Goal: Task Accomplishment & Management: Complete application form

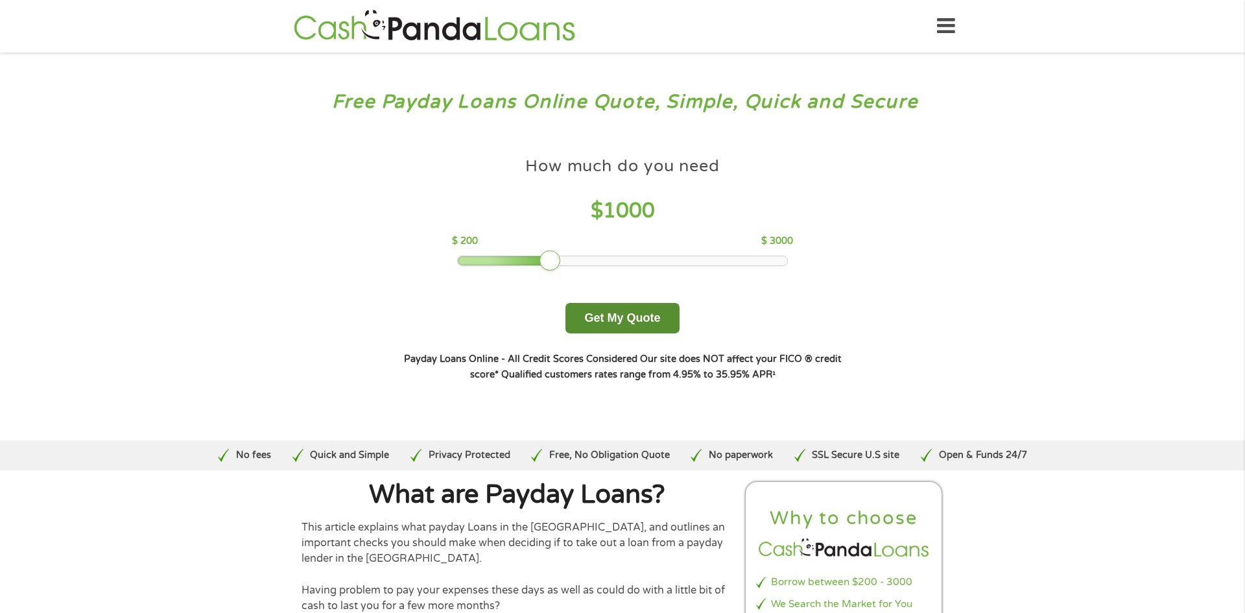
click at [608, 320] on button "Get My Quote" at bounding box center [622, 318] width 113 height 30
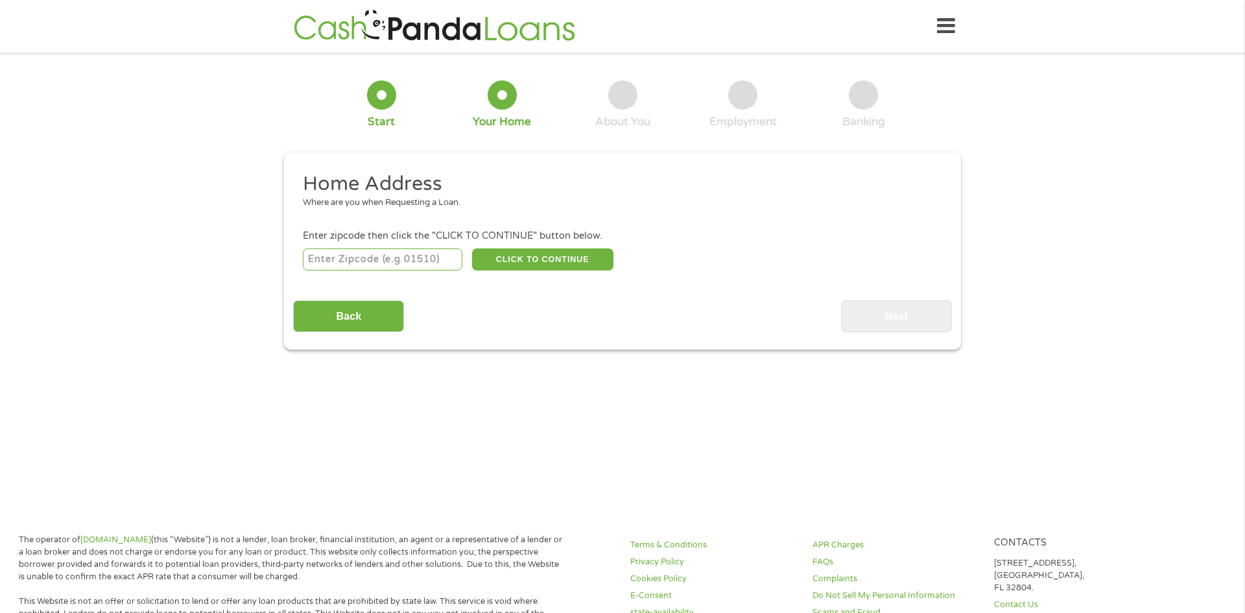
click at [403, 256] on input "number" at bounding box center [383, 259] width 160 height 22
type input "78041"
click at [591, 261] on button "CLICK TO CONTINUE" at bounding box center [542, 259] width 141 height 22
type input "78041"
type input "Laredo"
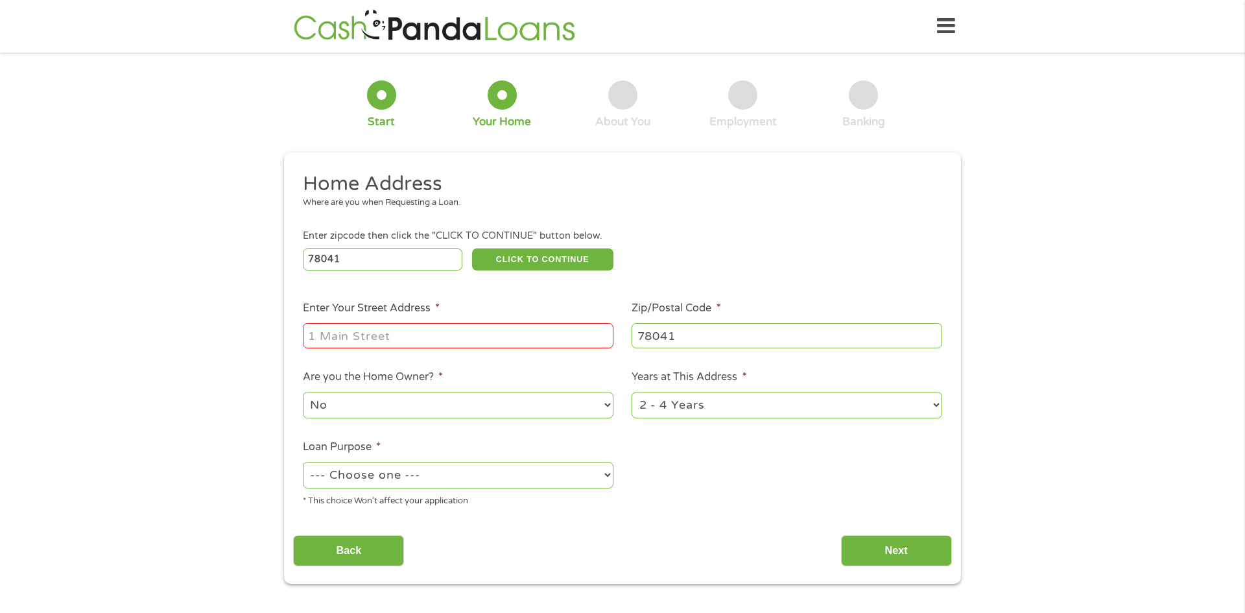
click at [503, 342] on input "Enter Your Street Address *" at bounding box center [458, 335] width 311 height 25
type input "[STREET_ADDRESS][PERSON_NAME]"
click at [408, 404] on select "No Yes" at bounding box center [458, 405] width 311 height 27
click at [303, 393] on select "No Yes" at bounding box center [458, 405] width 311 height 27
click at [340, 473] on select "--- Choose one --- Pay Bills Debt Consolidation Home Improvement Major Purchase…" at bounding box center [458, 475] width 311 height 27
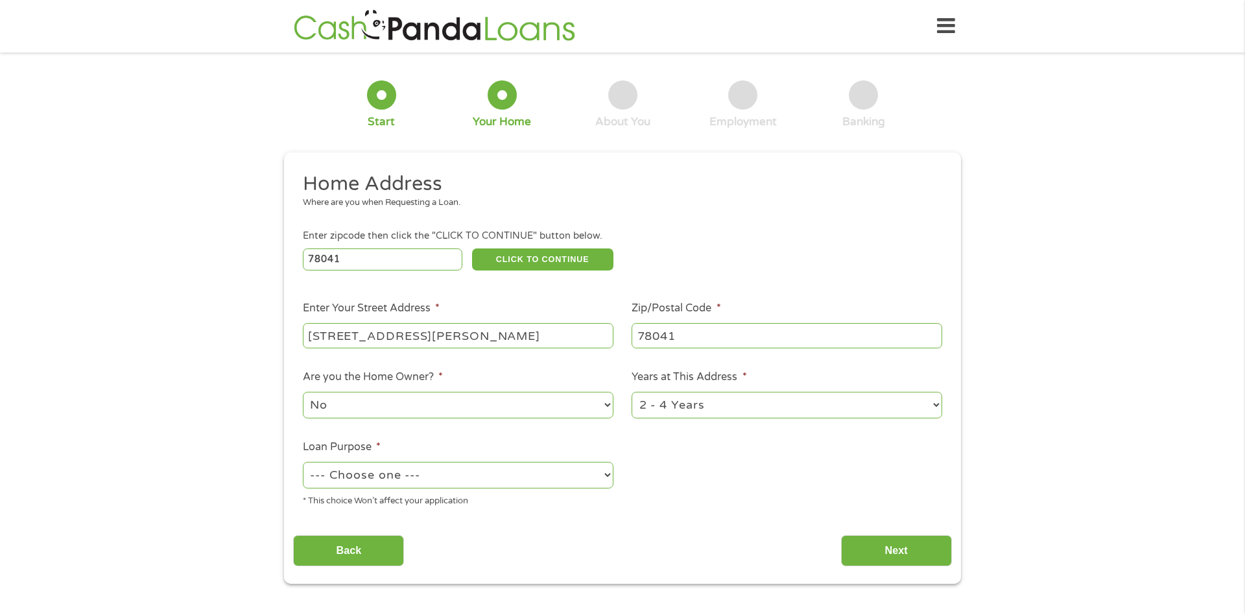
select select "medicalexpenses"
click at [303, 463] on select "--- Choose one --- Pay Bills Debt Consolidation Home Improvement Major Purchase…" at bounding box center [458, 475] width 311 height 27
click at [885, 555] on input "Next" at bounding box center [896, 551] width 111 height 32
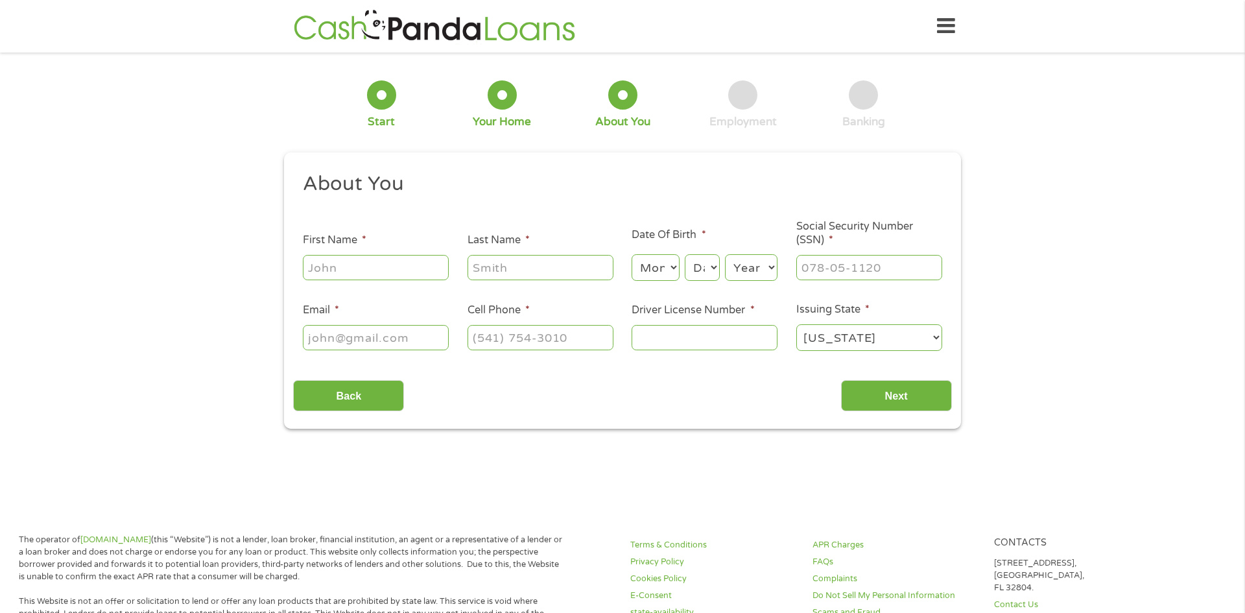
scroll to position [5, 5]
click at [349, 261] on input "First Name *" at bounding box center [376, 267] width 146 height 25
type input "[PERSON_NAME]"
type input "[EMAIL_ADDRESS][DOMAIN_NAME]"
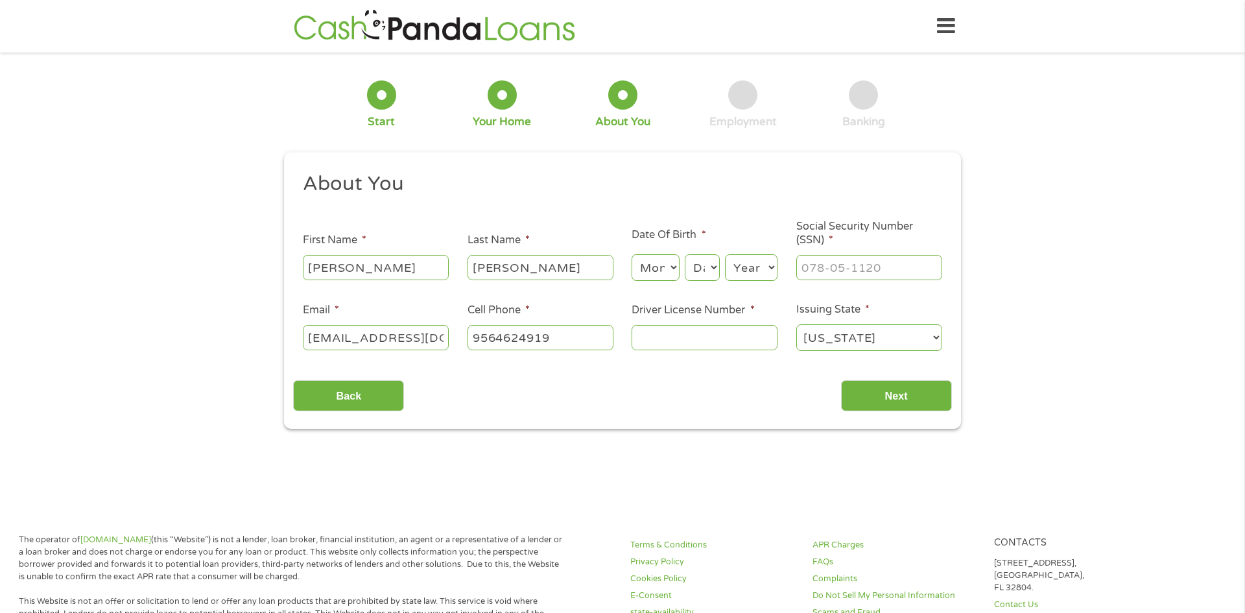
type input "[PHONE_NUMBER]"
click at [636, 263] on select "Month 1 2 3 4 5 6 7 8 9 10 11 12" at bounding box center [655, 267] width 47 height 27
select select "5"
click at [632, 254] on select "Month 1 2 3 4 5 6 7 8 9 10 11 12" at bounding box center [655, 267] width 47 height 27
click at [691, 260] on select "Day 1 2 3 4 5 6 7 8 9 10 11 12 13 14 15 16 17 18 19 20 21 22 23 24 25 26 27 28 …" at bounding box center [702, 267] width 35 height 27
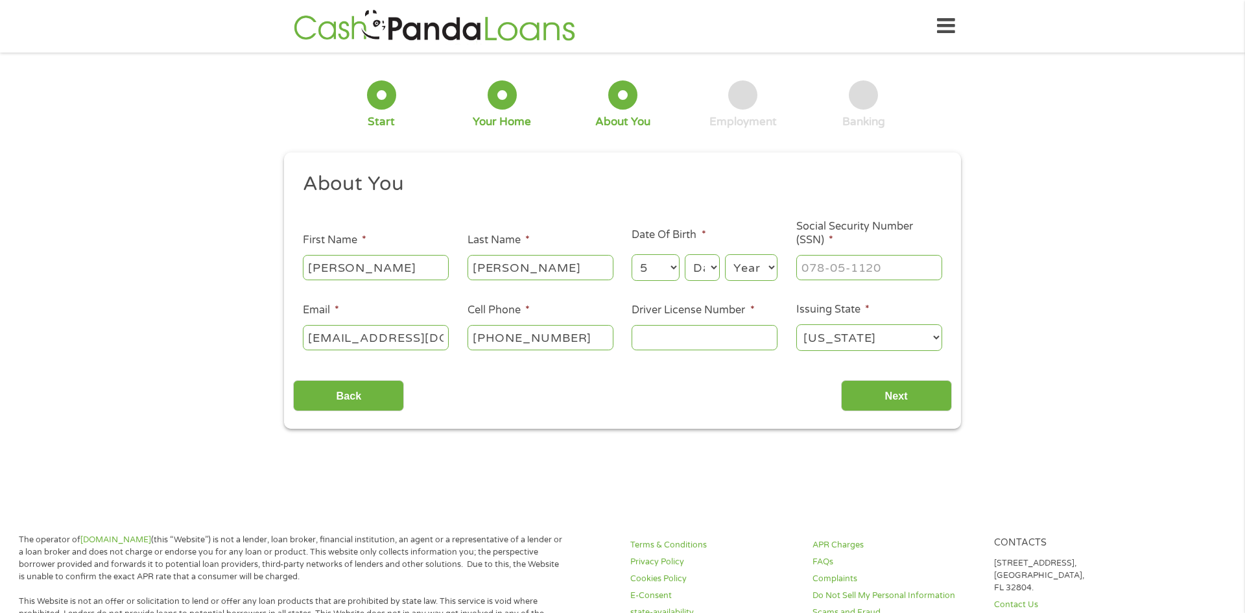
select select "14"
click at [685, 254] on select "Day 1 2 3 4 5 6 7 8 9 10 11 12 13 14 15 16 17 18 19 20 21 22 23 24 25 26 27 28 …" at bounding box center [702, 267] width 35 height 27
click at [743, 255] on select "Year [DATE] 2006 2005 2004 2003 2002 2001 2000 1999 1998 1997 1996 1995 1994 19…" at bounding box center [751, 267] width 53 height 27
select select "1983"
click at [725, 254] on select "Year [DATE] 2006 2005 2004 2003 2002 2001 2000 1999 1998 1997 1996 1995 1994 19…" at bounding box center [751, 267] width 53 height 27
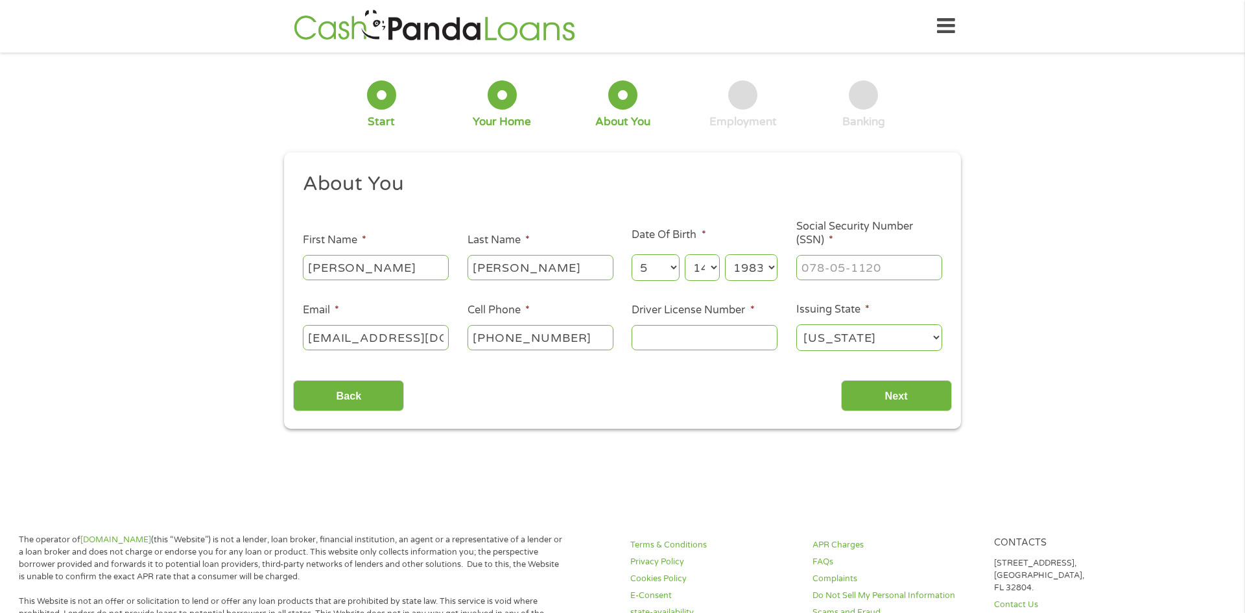
click at [731, 342] on input "Driver License Number *" at bounding box center [705, 337] width 146 height 25
type input "20381989"
click at [907, 398] on input "Next" at bounding box center [896, 396] width 111 height 32
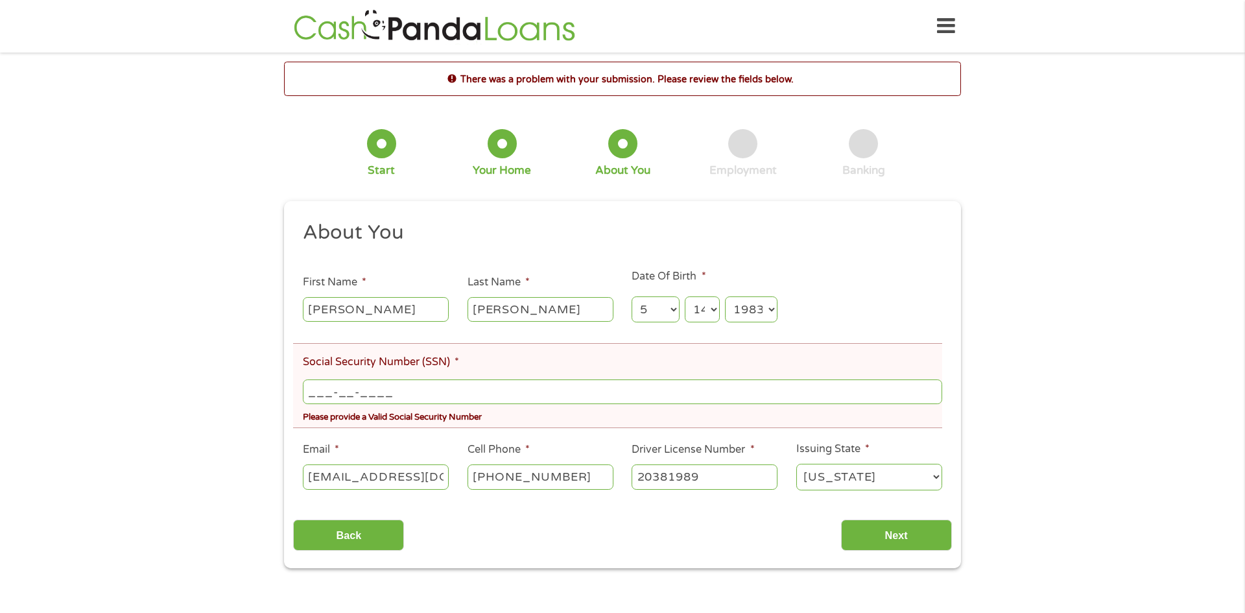
click at [510, 393] on input "___-__-____" at bounding box center [622, 391] width 639 height 25
type input "460-97-5214"
click at [879, 529] on input "Next" at bounding box center [896, 535] width 111 height 32
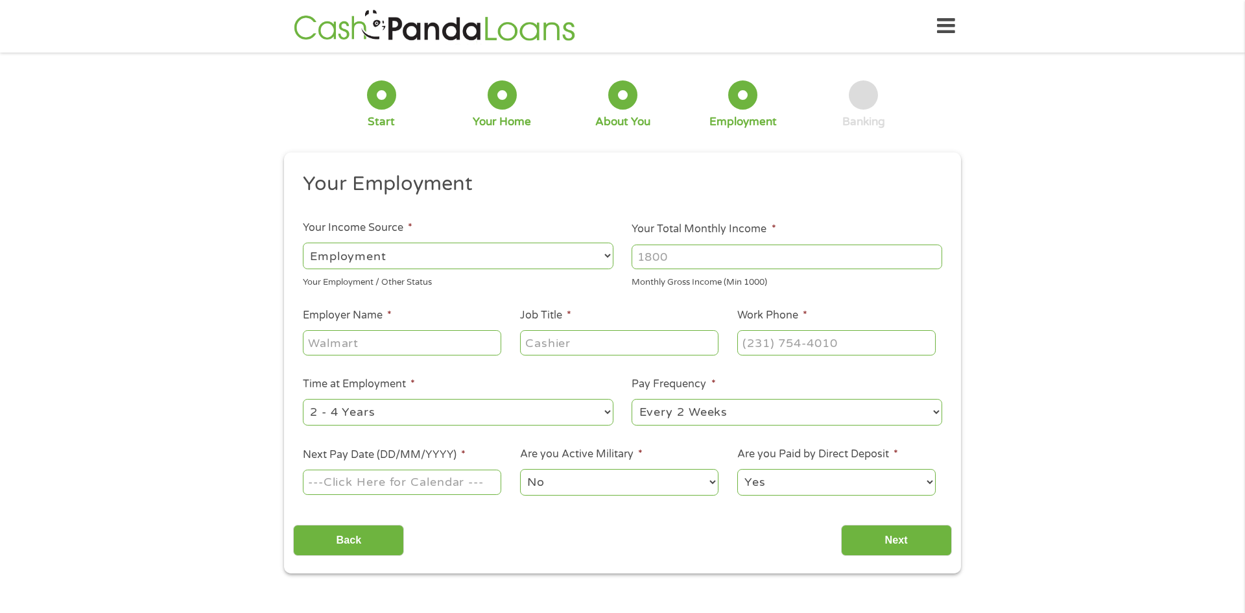
click at [433, 253] on select "--- Choose one --- Employment [DEMOGRAPHIC_DATA] Benefits" at bounding box center [458, 256] width 311 height 27
click at [303, 243] on select "--- Choose one --- Employment [DEMOGRAPHIC_DATA] Benefits" at bounding box center [458, 256] width 311 height 27
click at [678, 265] on input "Your Total Monthly Income *" at bounding box center [787, 257] width 311 height 25
type input "2"
type input "4800"
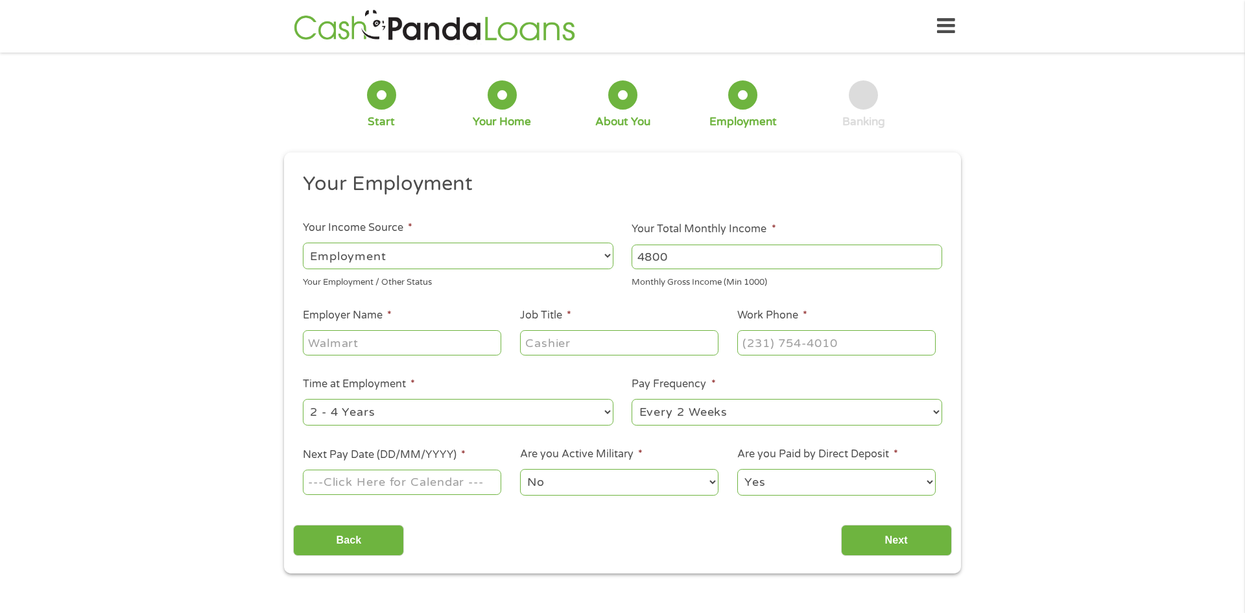
click at [481, 348] on input "Employer Name *" at bounding box center [402, 342] width 198 height 25
type input "triple DNJ Transport"
click at [542, 346] on input "Job Title *" at bounding box center [619, 342] width 198 height 25
type input "manager"
click at [772, 334] on input "(___) ___-____" at bounding box center [836, 342] width 198 height 25
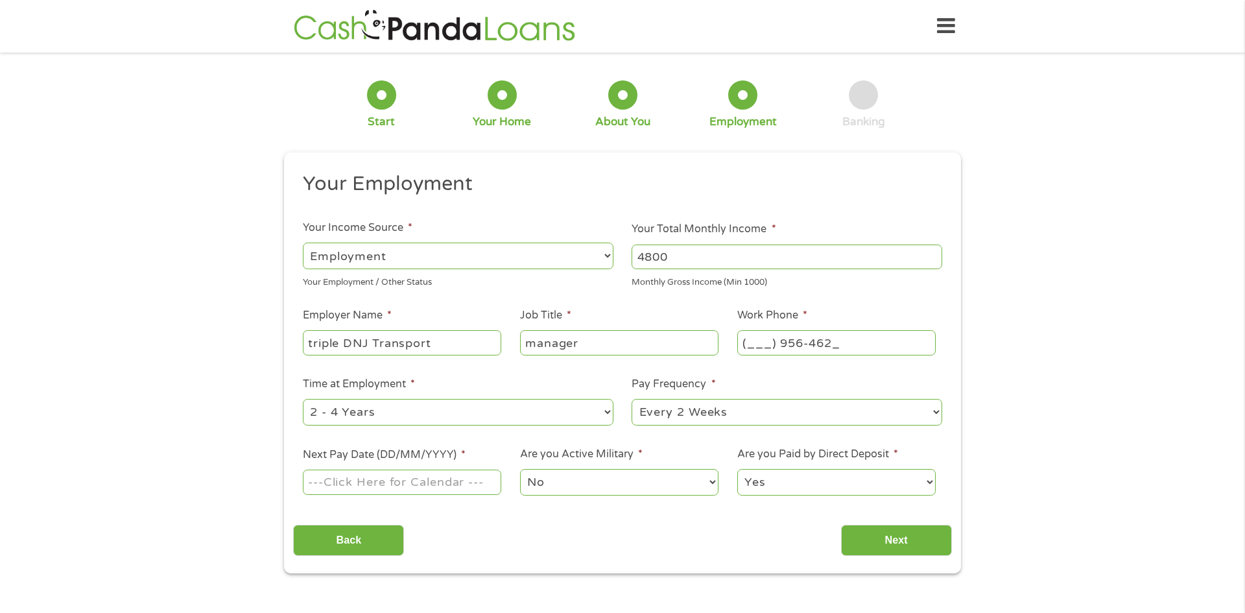
type input "(___) 956-4624"
click at [451, 484] on input "Next Pay Date (DD/MM/YYYY) *" at bounding box center [402, 482] width 198 height 25
type input "[DATE]"
click at [569, 483] on select "No Yes" at bounding box center [619, 482] width 198 height 27
click at [796, 484] on select "Yes No" at bounding box center [836, 482] width 198 height 27
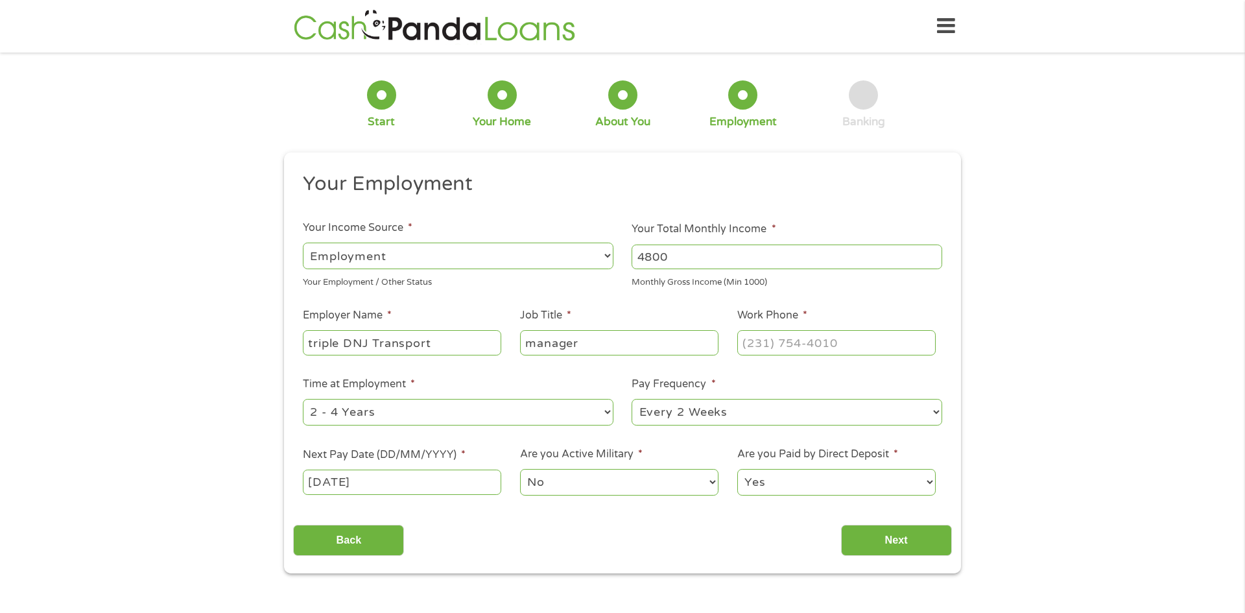
select select "0"
click at [737, 469] on select "Yes No" at bounding box center [836, 482] width 198 height 27
click at [879, 546] on input "Next" at bounding box center [896, 541] width 111 height 32
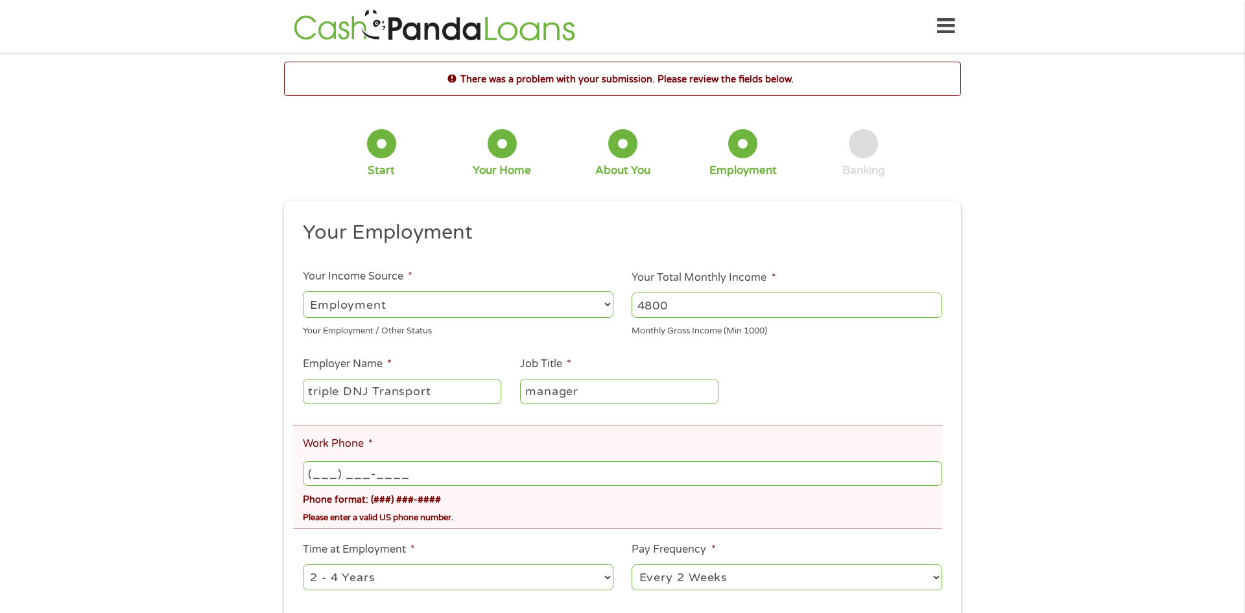
click at [462, 484] on input "(___) ___-____" at bounding box center [622, 473] width 639 height 25
type input "[PHONE_NUMBER]"
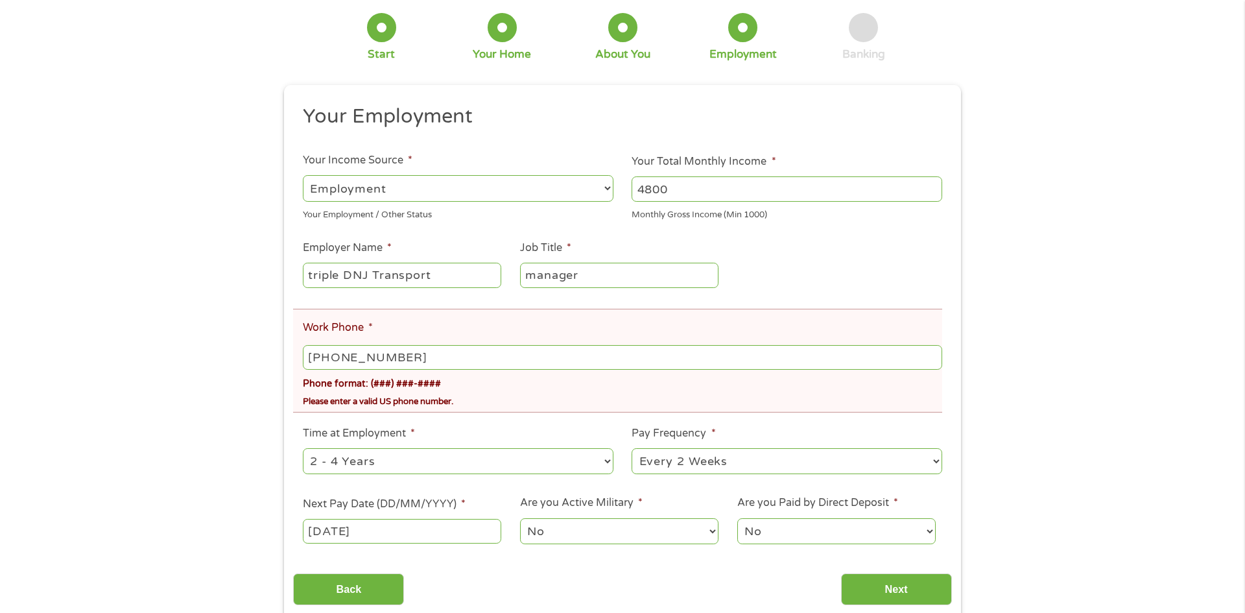
scroll to position [117, 0]
click at [823, 464] on select "--- Choose one --- Every 2 Weeks Every Week Monthly Semi-Monthly" at bounding box center [787, 461] width 311 height 27
select select "weekly"
click at [632, 448] on select "--- Choose one --- Every 2 Weeks Every Week Monthly Semi-Monthly" at bounding box center [787, 461] width 311 height 27
click at [872, 581] on input "Next" at bounding box center [896, 589] width 111 height 32
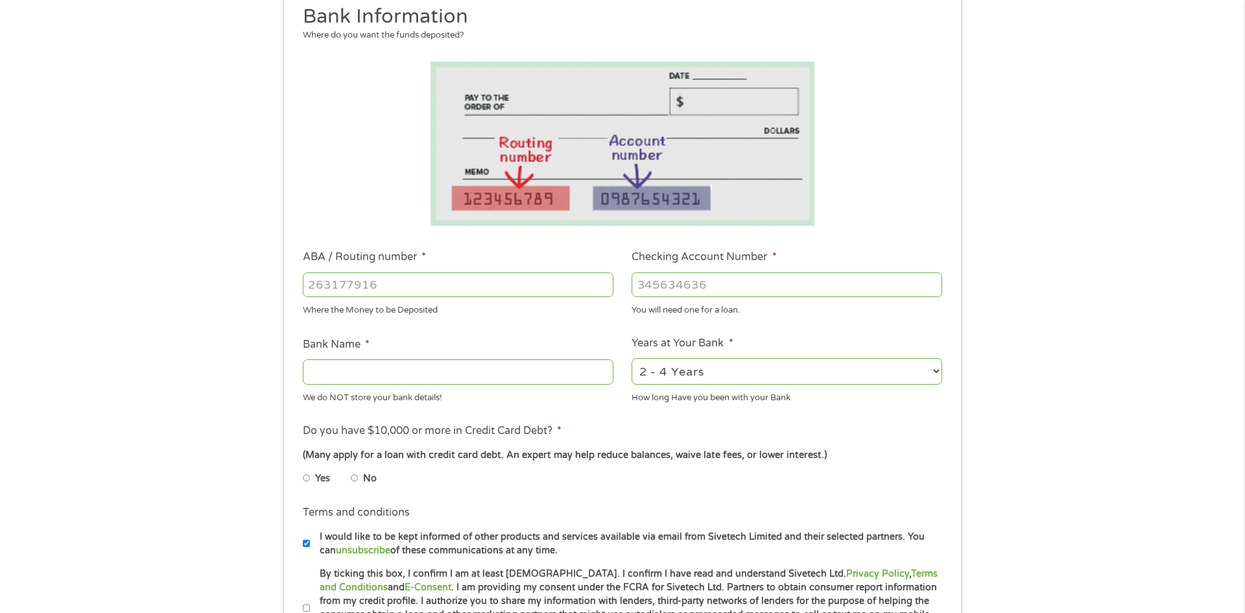
scroll to position [176, 0]
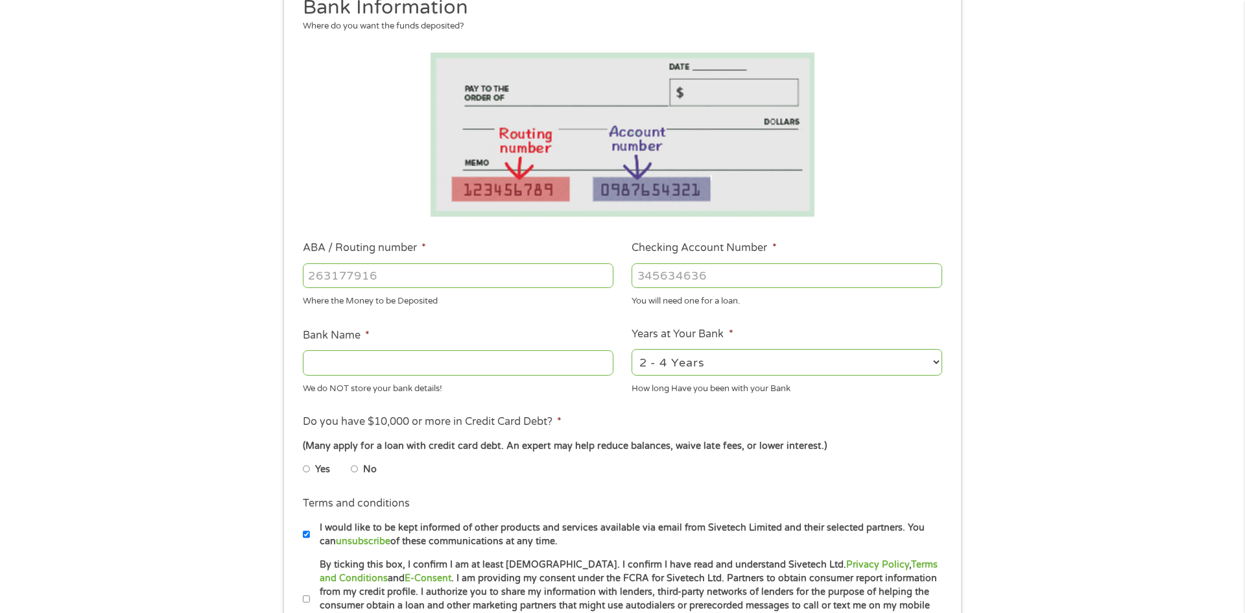
click at [357, 470] on input "No" at bounding box center [355, 469] width 8 height 21
radio input "true"
click at [305, 469] on input "Yes" at bounding box center [307, 469] width 8 height 21
radio input "true"
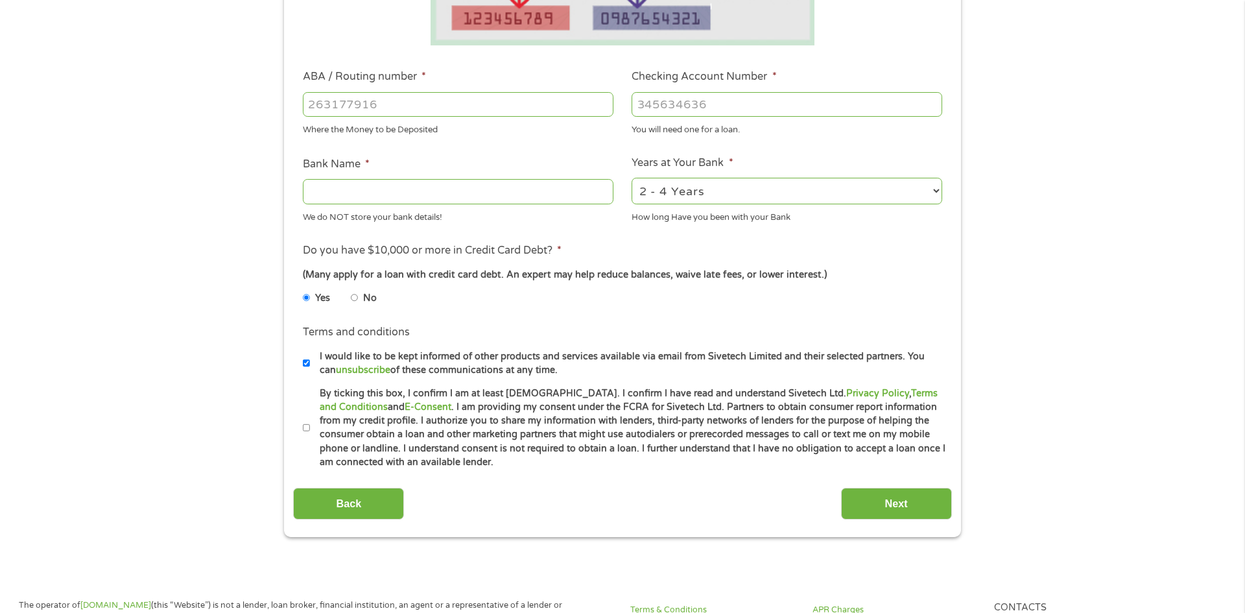
scroll to position [368, 0]
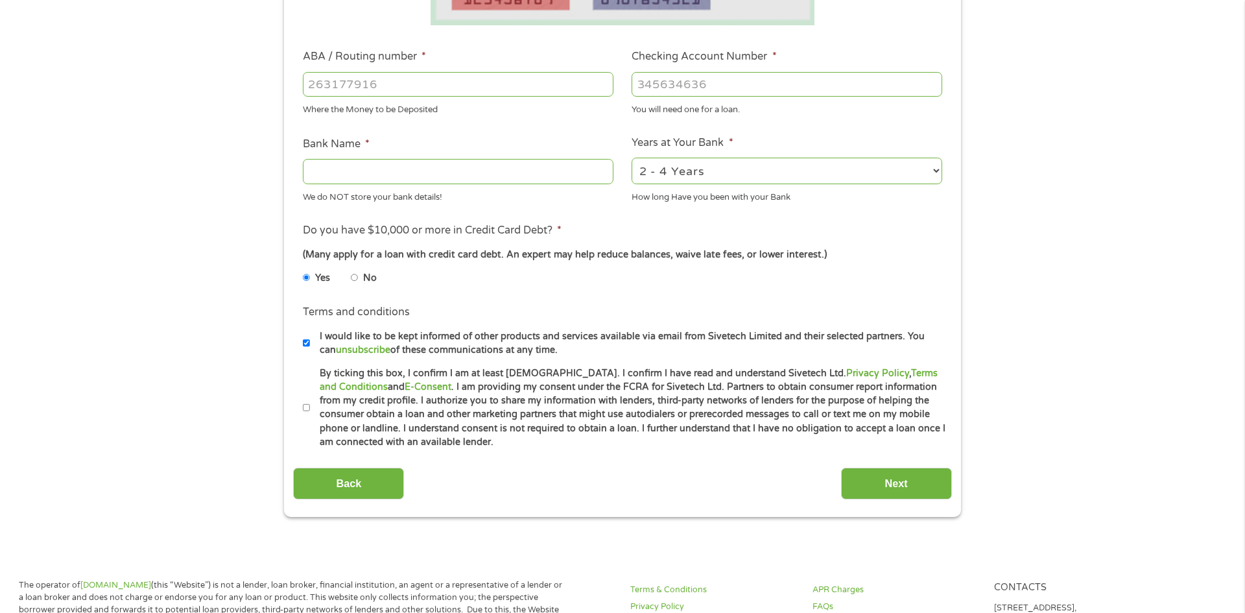
click at [308, 406] on input "By ticking this box, I confirm I am at least [DEMOGRAPHIC_DATA]. I confirm I ha…" at bounding box center [307, 408] width 8 height 21
checkbox input "true"
click at [333, 83] on input "ABA / Routing number *" at bounding box center [458, 84] width 311 height 25
type input "111900659"
type input "[PERSON_NAME] FARGO BANK"
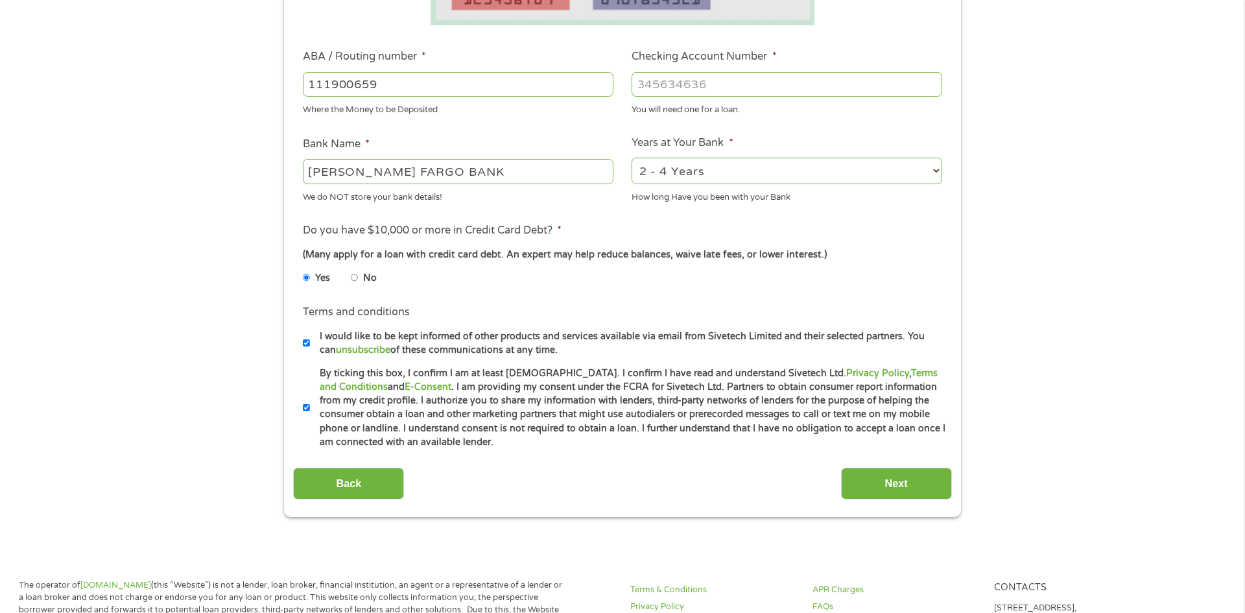
type input "111900659"
type input "5448603521"
click at [896, 488] on input "Next" at bounding box center [896, 484] width 111 height 32
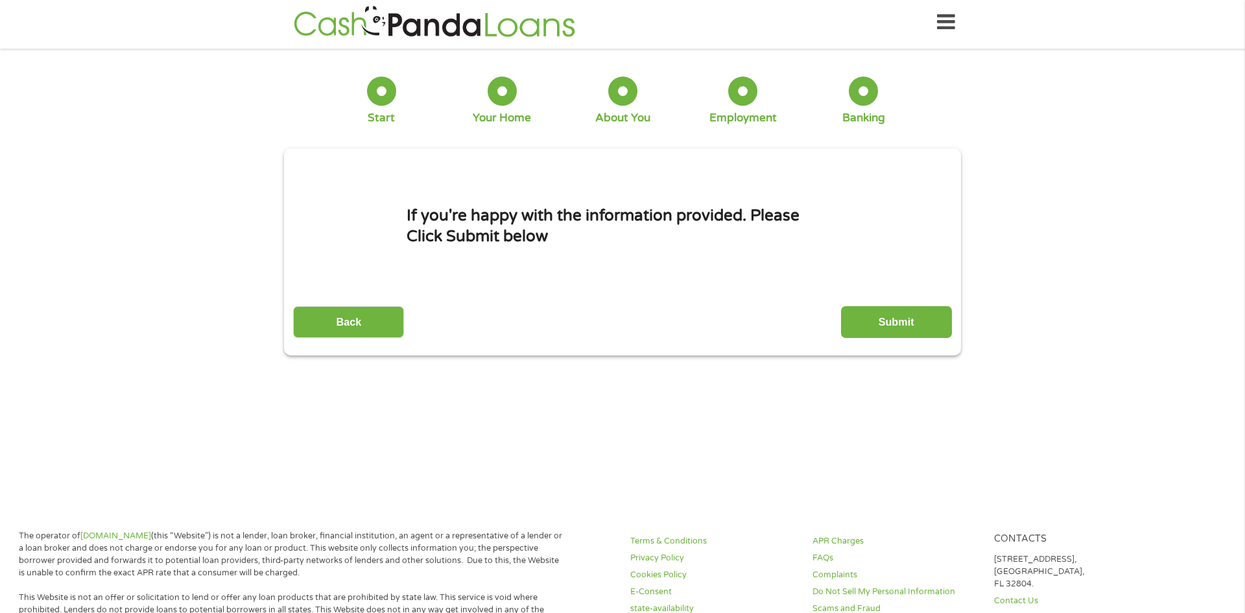
scroll to position [0, 0]
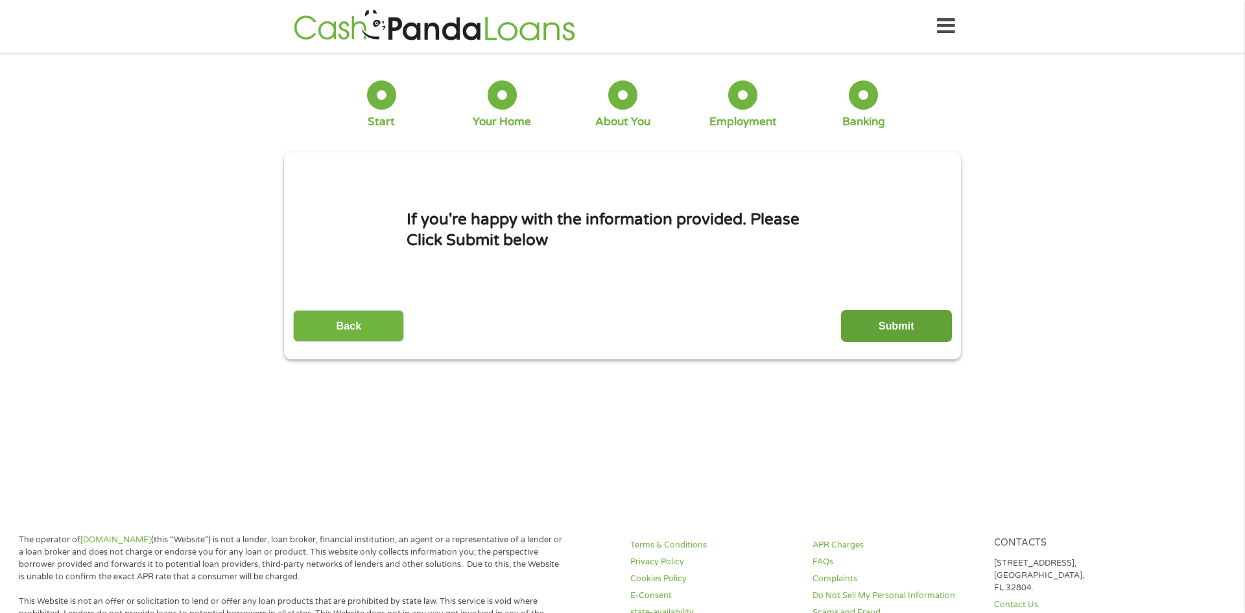
click at [922, 330] on input "Submit" at bounding box center [896, 326] width 111 height 32
